Goal: Transaction & Acquisition: Obtain resource

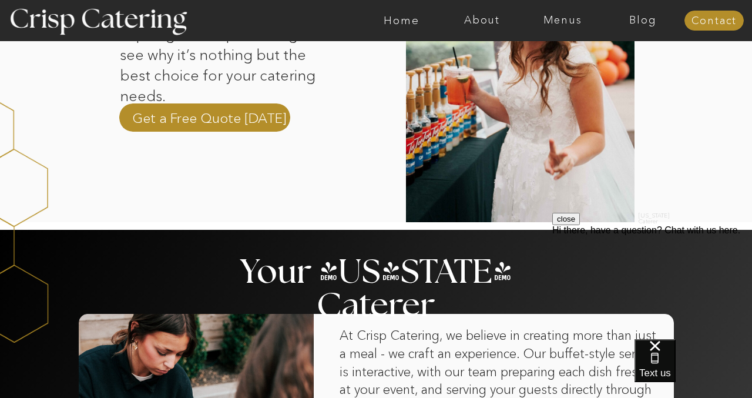
scroll to position [476, 0]
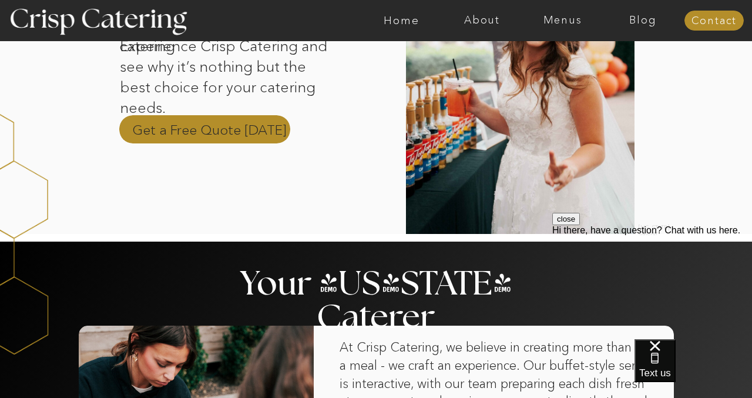
click at [181, 127] on p "Get a Free Quote Today" at bounding box center [209, 129] width 154 height 18
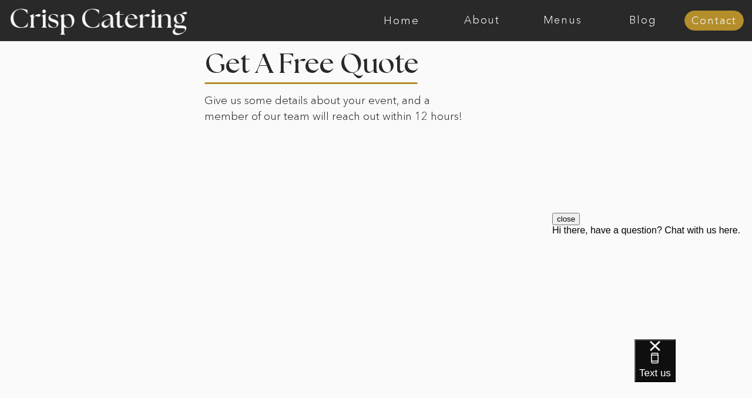
scroll to position [289, 0]
